Goal: Task Accomplishment & Management: Manage account settings

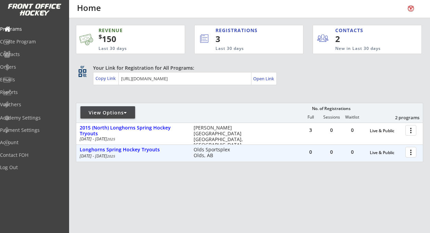
click at [411, 152] on div at bounding box center [412, 152] width 12 height 12
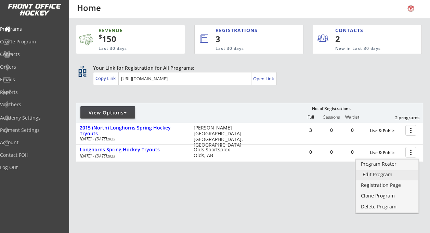
click at [390, 173] on div "Edit Program" at bounding box center [386, 174] width 49 height 5
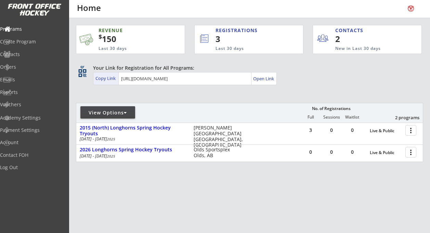
click at [107, 80] on div "Copy Link" at bounding box center [106, 78] width 22 height 6
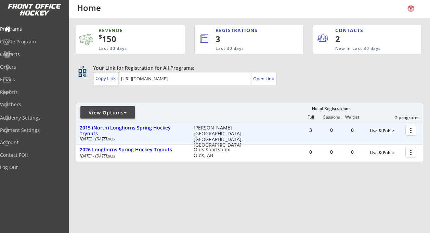
click at [410, 130] on div at bounding box center [412, 130] width 12 height 12
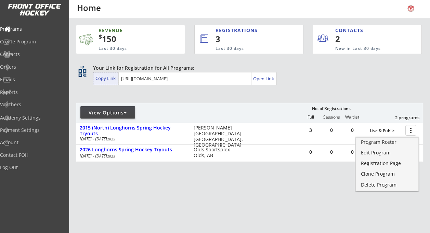
click at [107, 80] on div "Copy Link" at bounding box center [106, 78] width 22 height 6
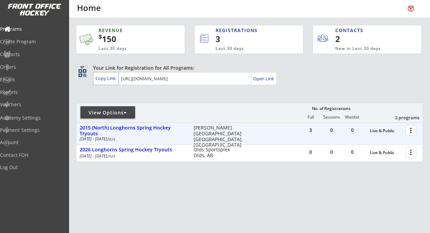
click at [409, 129] on div at bounding box center [412, 130] width 12 height 12
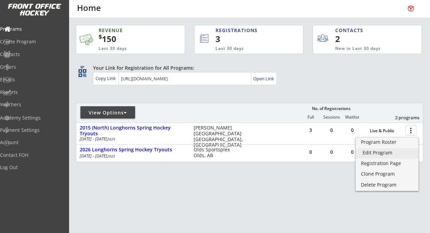
click at [383, 151] on div "Edit Program" at bounding box center [386, 152] width 49 height 5
